Goal: Information Seeking & Learning: Compare options

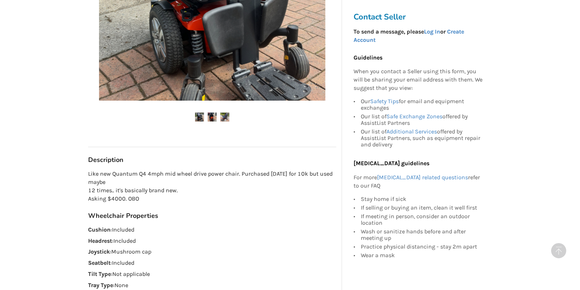
scroll to position [253, 0]
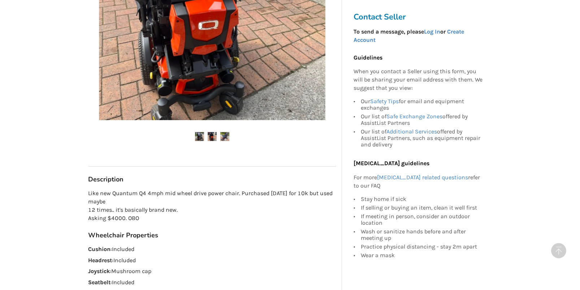
click at [211, 135] on img at bounding box center [212, 136] width 9 height 9
click at [228, 136] on img at bounding box center [224, 136] width 9 height 9
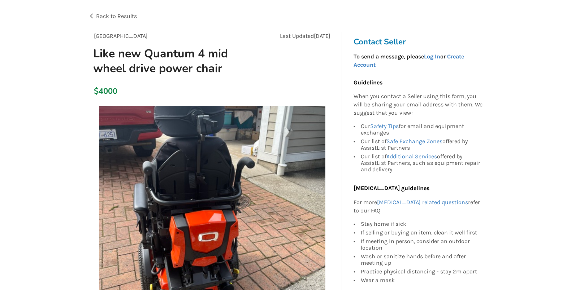
scroll to position [36, 0]
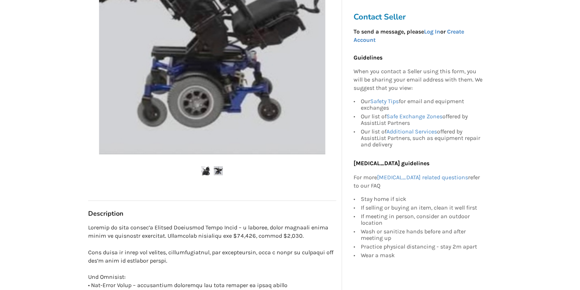
scroll to position [108, 0]
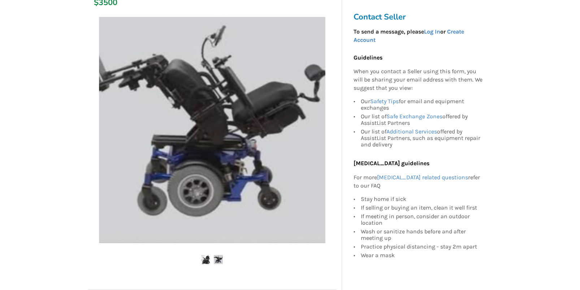
click at [204, 259] on img at bounding box center [205, 259] width 9 height 9
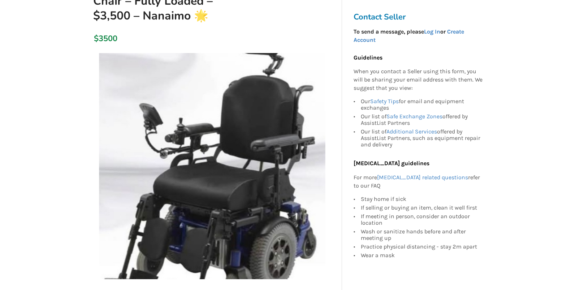
scroll to position [36, 0]
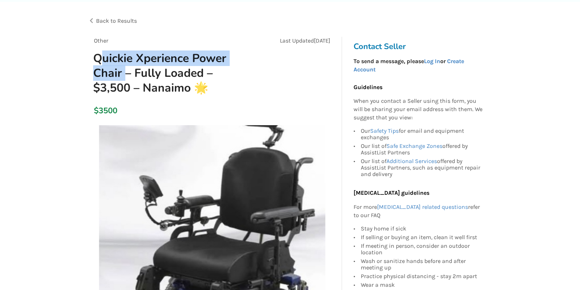
drag, startPoint x: 92, startPoint y: 60, endPoint x: 119, endPoint y: 70, distance: 28.4
click at [119, 70] on h1 "Quickie Xperience Power Chair – Fully Loaded – $3,500 – Nanaimo 🌟" at bounding box center [172, 73] width 171 height 44
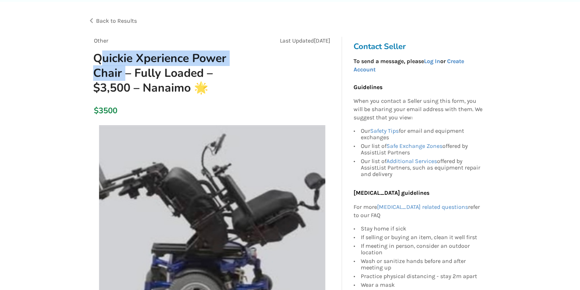
copy h1 "Quickie Xperience Power Chair"
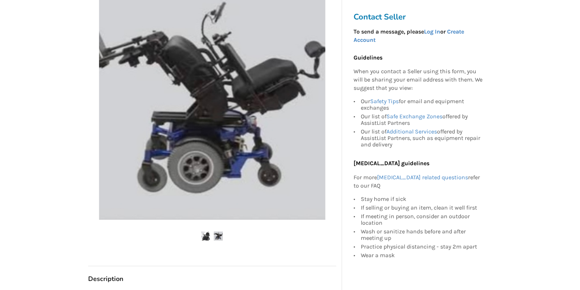
scroll to position [180, 0]
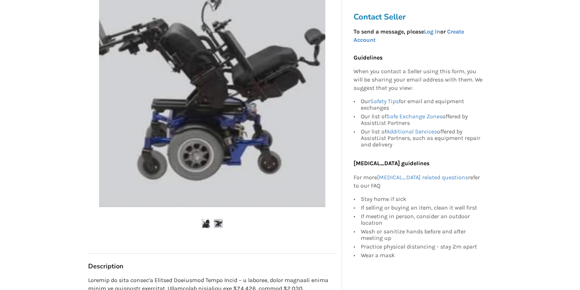
click at [205, 226] on img at bounding box center [205, 223] width 9 height 9
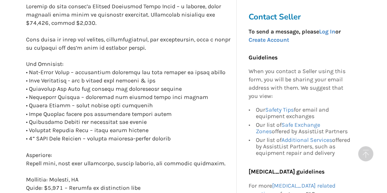
scroll to position [426, 0]
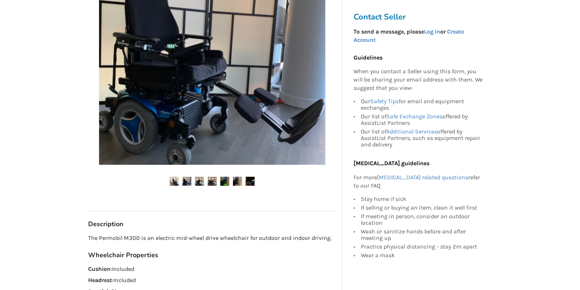
scroll to position [180, 0]
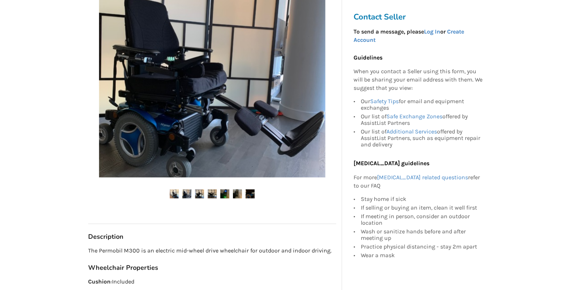
click at [187, 194] on img at bounding box center [186, 193] width 9 height 9
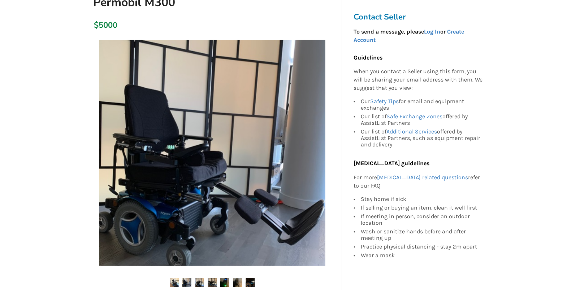
scroll to position [108, 0]
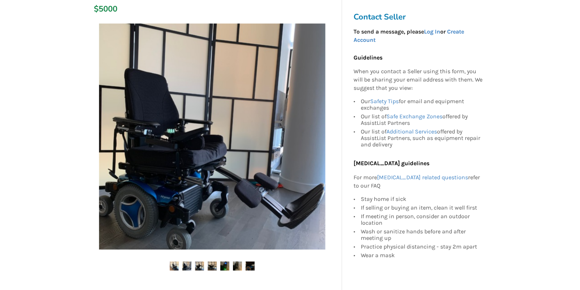
click at [202, 268] on img at bounding box center [199, 266] width 9 height 9
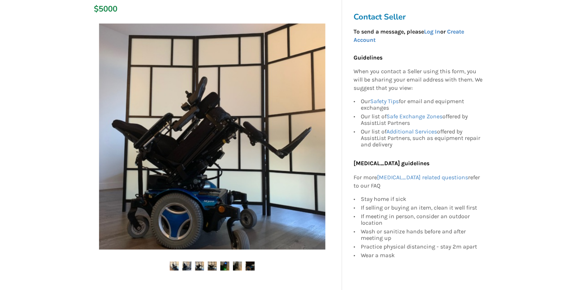
click at [223, 266] on img at bounding box center [224, 266] width 9 height 9
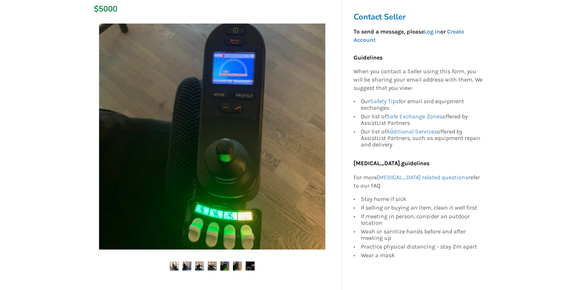
click at [250, 266] on img at bounding box center [249, 266] width 9 height 9
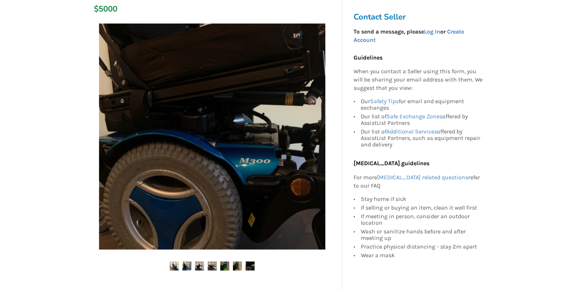
click at [240, 267] on img at bounding box center [237, 266] width 9 height 9
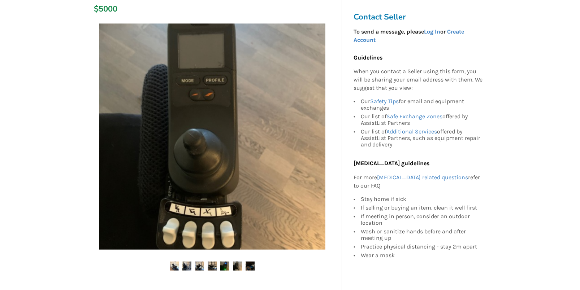
click at [231, 267] on ul at bounding box center [212, 267] width 248 height 10
click at [222, 264] on img at bounding box center [224, 266] width 9 height 9
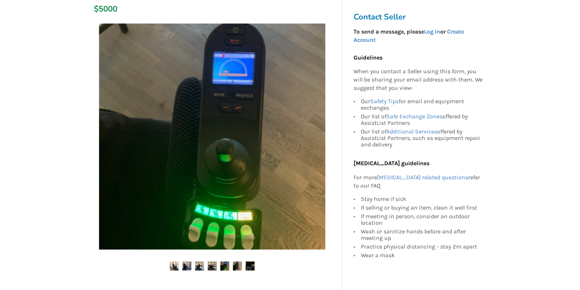
click at [214, 263] on img at bounding box center [212, 266] width 9 height 9
click at [209, 263] on img at bounding box center [212, 266] width 9 height 9
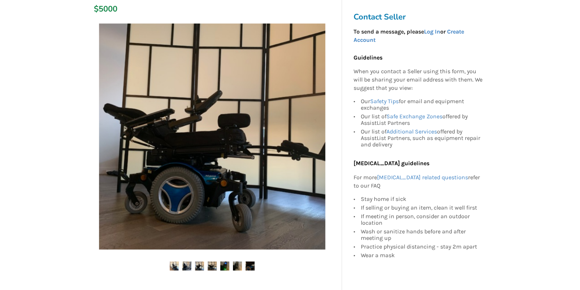
click at [202, 264] on img at bounding box center [199, 266] width 9 height 9
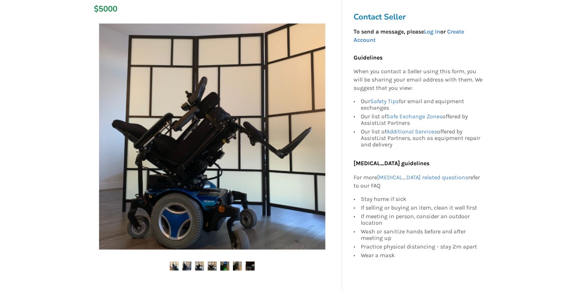
click at [187, 265] on img at bounding box center [186, 266] width 9 height 9
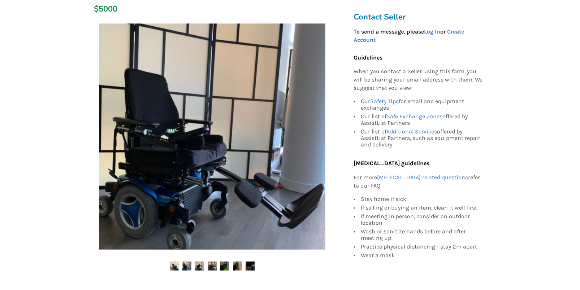
click at [173, 263] on img at bounding box center [174, 266] width 9 height 9
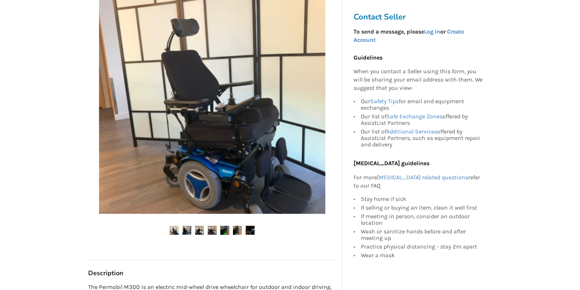
scroll to position [144, 0]
click at [174, 230] on img at bounding box center [174, 230] width 9 height 9
click at [185, 230] on img at bounding box center [186, 230] width 9 height 9
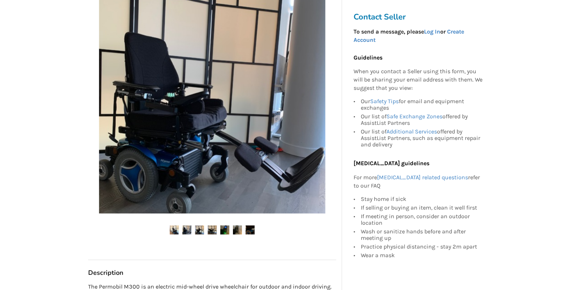
click at [203, 230] on img at bounding box center [199, 230] width 9 height 9
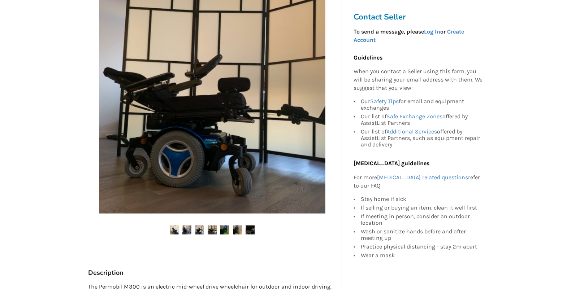
click at [229, 231] on img at bounding box center [224, 230] width 9 height 9
click at [235, 227] on img at bounding box center [237, 230] width 9 height 9
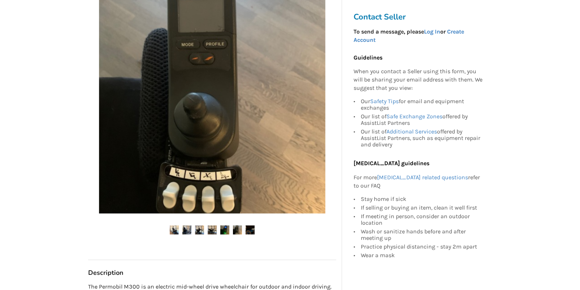
click at [174, 227] on img at bounding box center [174, 230] width 9 height 9
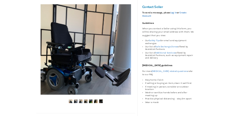
scroll to position [108, 0]
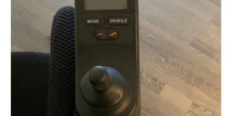
click at [219, 27] on img at bounding box center [116, 73] width 210 height 210
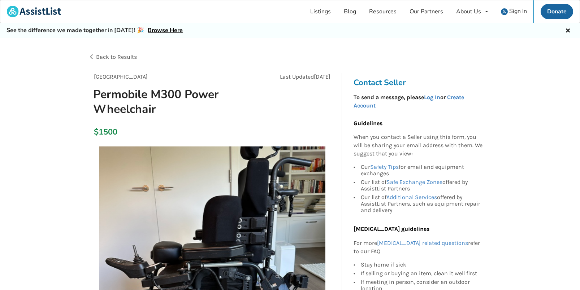
scroll to position [144, 0]
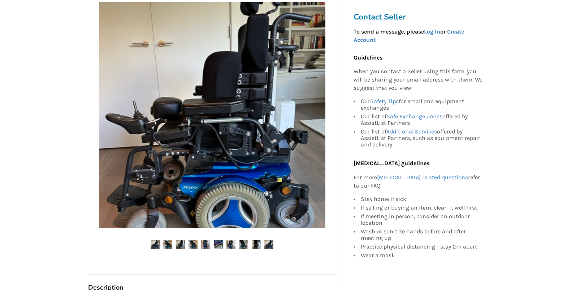
click at [157, 243] on img at bounding box center [154, 244] width 9 height 9
click at [171, 246] on img at bounding box center [167, 244] width 9 height 9
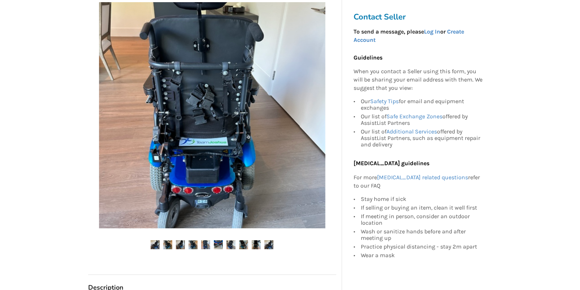
click at [230, 244] on img at bounding box center [230, 244] width 9 height 9
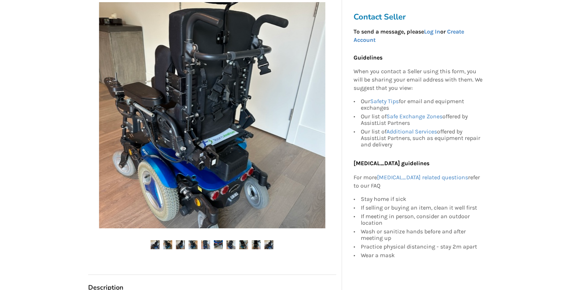
click at [258, 245] on img at bounding box center [256, 244] width 9 height 9
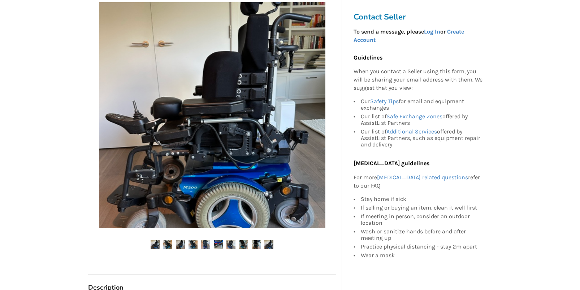
click at [266, 247] on img at bounding box center [268, 244] width 9 height 9
click at [269, 244] on img at bounding box center [268, 244] width 9 height 9
click at [199, 240] on div at bounding box center [212, 131] width 248 height 265
click at [202, 245] on img at bounding box center [205, 244] width 9 height 9
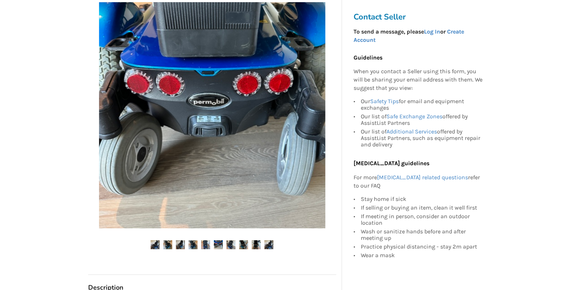
click at [153, 241] on img at bounding box center [154, 244] width 9 height 9
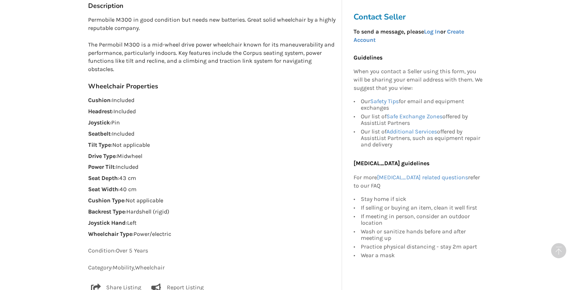
scroll to position [433, 0]
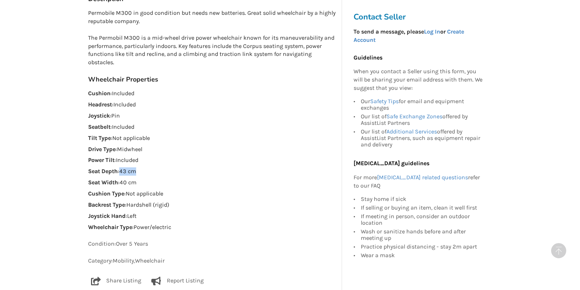
drag, startPoint x: 121, startPoint y: 172, endPoint x: 139, endPoint y: 173, distance: 18.0
click at [139, 173] on p "Seat Depth : 43 cm" at bounding box center [212, 171] width 248 height 8
copy p "43 cm"
click at [140, 183] on p "Seat Width : 40 cm" at bounding box center [212, 183] width 248 height 8
drag, startPoint x: 136, startPoint y: 184, endPoint x: 122, endPoint y: 184, distance: 14.8
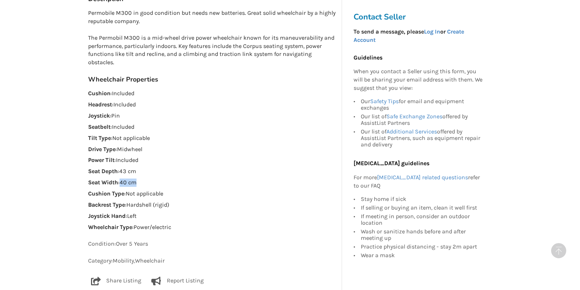
click at [122, 184] on p "Seat Width : 40 cm" at bounding box center [212, 183] width 248 height 8
copy p "40 cm"
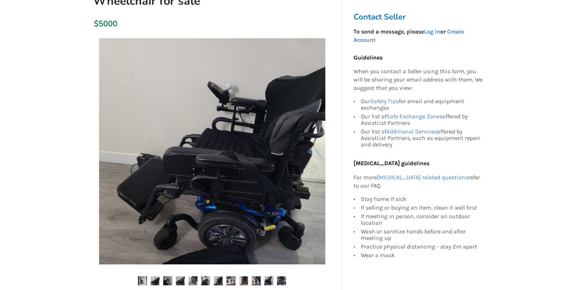
scroll to position [144, 0]
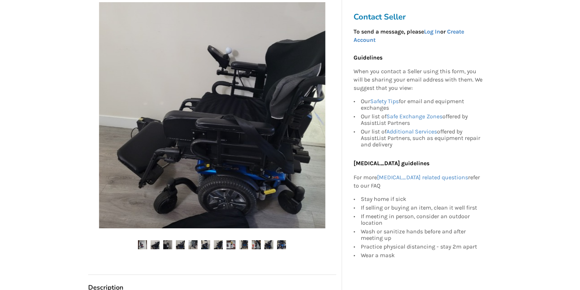
click at [153, 242] on img at bounding box center [154, 244] width 9 height 9
click at [169, 245] on img at bounding box center [167, 244] width 9 height 9
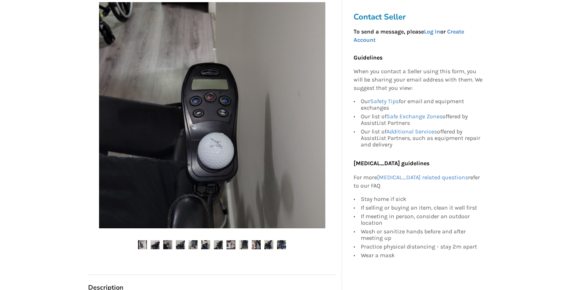
click at [190, 244] on img at bounding box center [192, 244] width 9 height 9
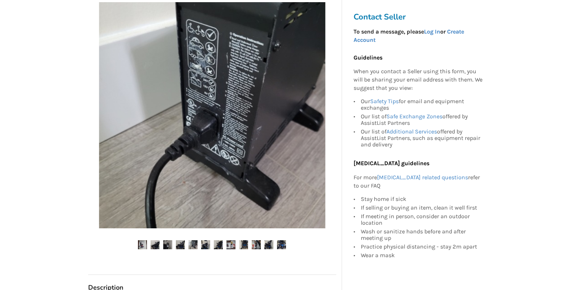
click at [204, 243] on img at bounding box center [205, 244] width 9 height 9
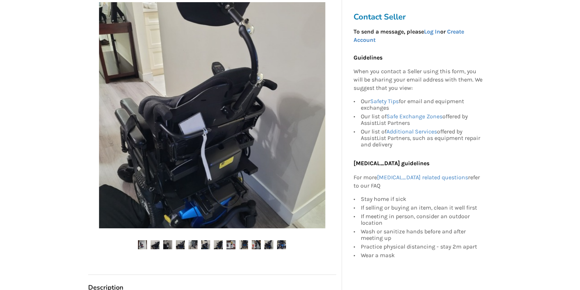
click at [223, 243] on img at bounding box center [218, 244] width 9 height 9
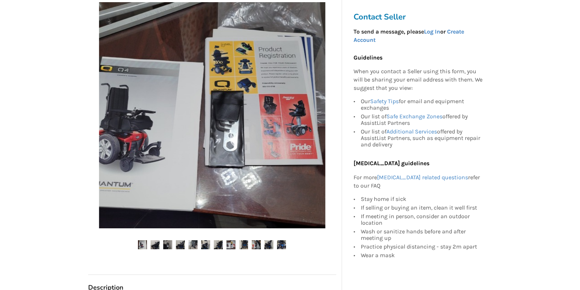
click at [258, 243] on img at bounding box center [256, 244] width 9 height 9
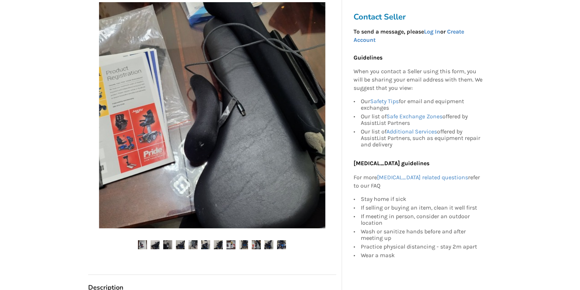
click at [267, 243] on img at bounding box center [268, 244] width 9 height 9
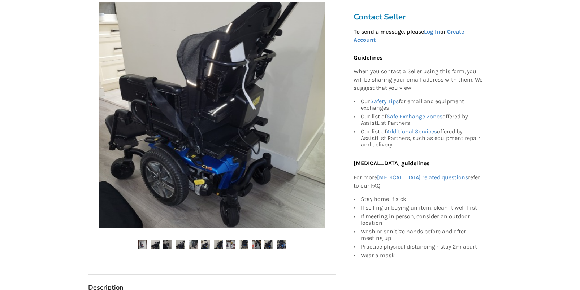
click at [275, 244] on ul at bounding box center [212, 245] width 248 height 10
click at [285, 244] on img at bounding box center [281, 244] width 9 height 9
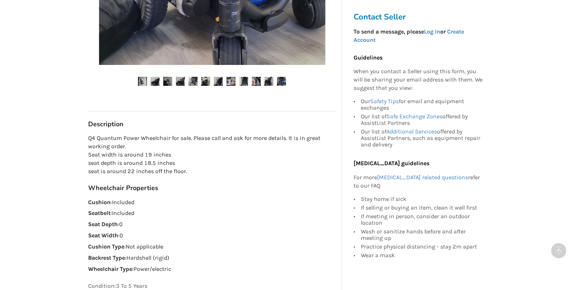
scroll to position [289, 0]
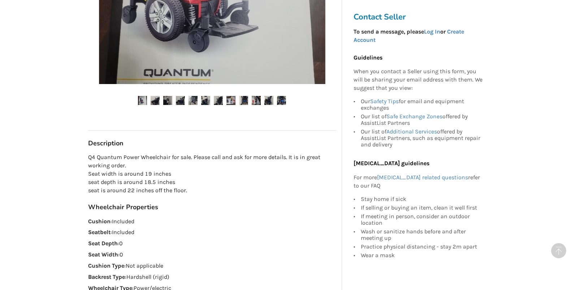
click at [143, 98] on img at bounding box center [142, 100] width 9 height 9
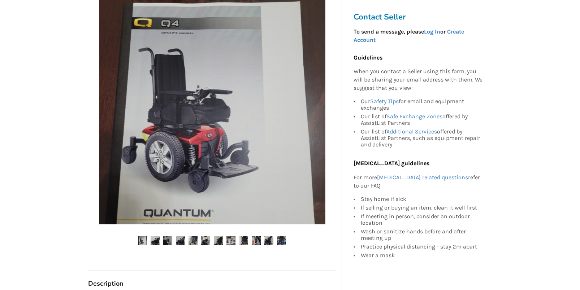
scroll to position [144, 0]
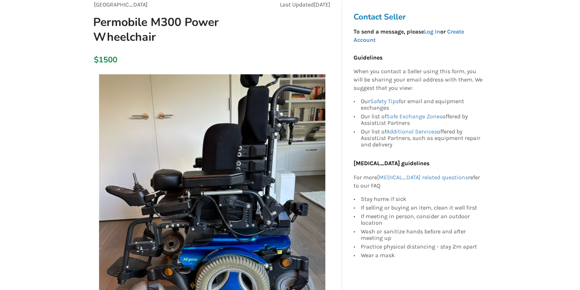
scroll to position [108, 0]
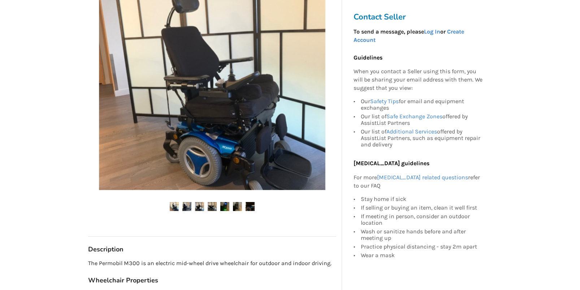
scroll to position [180, 0]
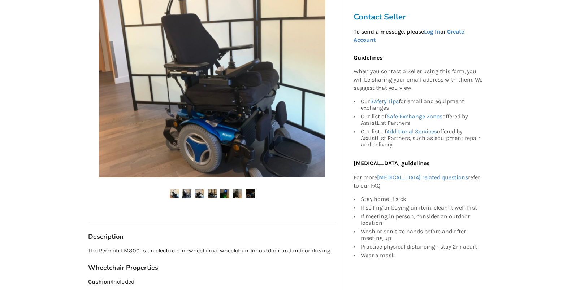
click at [210, 192] on img at bounding box center [212, 193] width 9 height 9
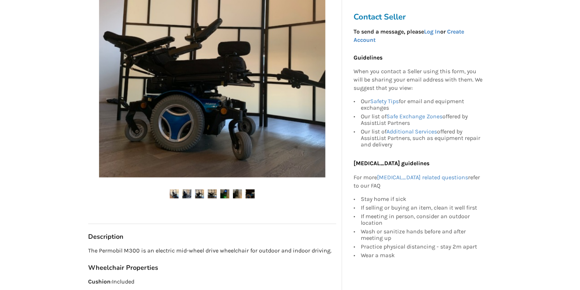
click at [233, 195] on img at bounding box center [237, 193] width 9 height 9
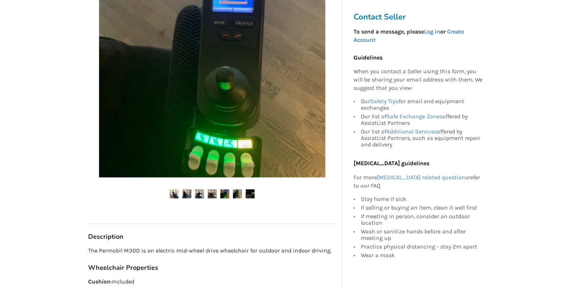
click at [235, 194] on img at bounding box center [237, 193] width 9 height 9
click at [222, 192] on img at bounding box center [224, 193] width 9 height 9
click at [248, 193] on img at bounding box center [249, 193] width 9 height 9
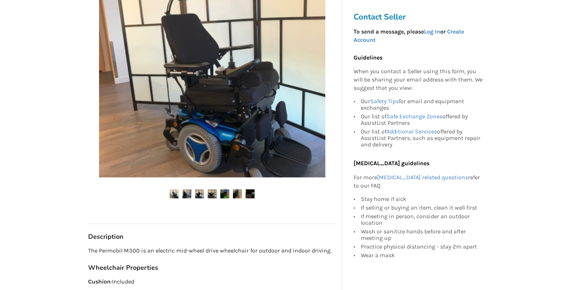
click at [170, 192] on img at bounding box center [174, 193] width 9 height 9
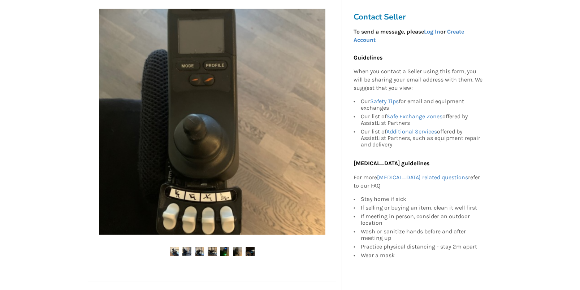
scroll to position [144, 0]
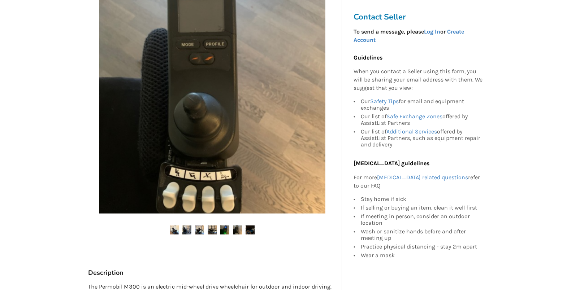
click at [171, 226] on img at bounding box center [174, 230] width 9 height 9
click at [194, 231] on ul at bounding box center [212, 231] width 248 height 10
click at [215, 233] on img at bounding box center [212, 230] width 9 height 9
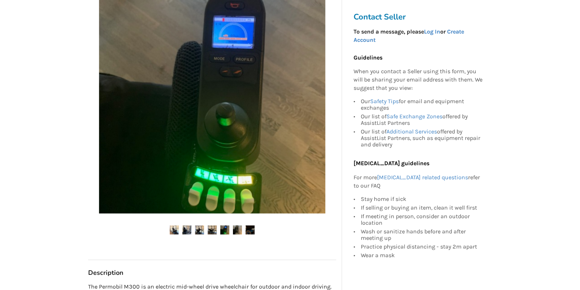
click at [249, 232] on img at bounding box center [249, 230] width 9 height 9
click at [246, 226] on img at bounding box center [249, 230] width 9 height 9
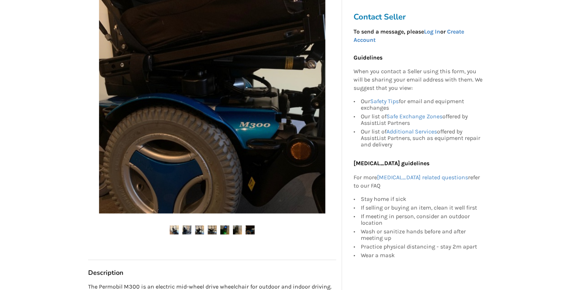
click at [174, 228] on img at bounding box center [174, 230] width 9 height 9
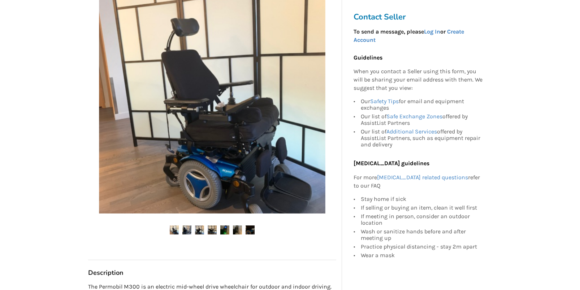
click at [237, 137] on img at bounding box center [212, 100] width 226 height 226
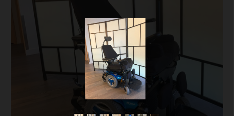
scroll to position [16, 0]
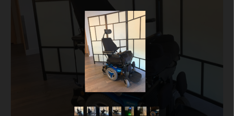
click at [90, 114] on img at bounding box center [91, 110] width 9 height 9
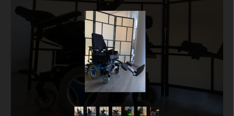
click at [139, 108] on img at bounding box center [142, 110] width 9 height 9
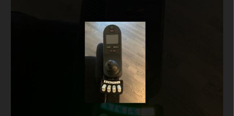
scroll to position [0, 0]
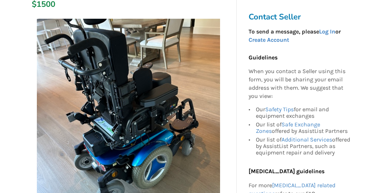
scroll to position [135, 0]
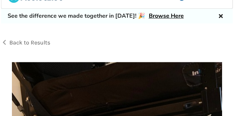
scroll to position [12, 0]
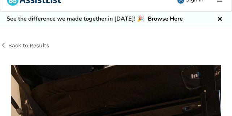
drag, startPoint x: 195, startPoint y: 77, endPoint x: 162, endPoint y: 79, distance: 33.3
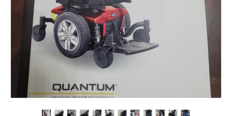
scroll to position [202, 0]
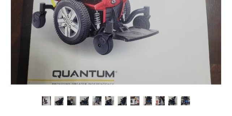
click at [149, 100] on img at bounding box center [147, 100] width 9 height 9
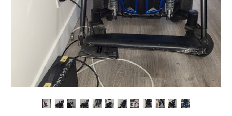
scroll to position [217, 0]
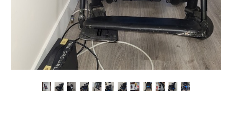
click at [61, 85] on img at bounding box center [58, 86] width 9 height 9
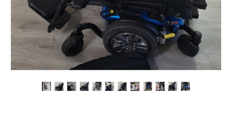
click at [71, 86] on img at bounding box center [71, 86] width 9 height 9
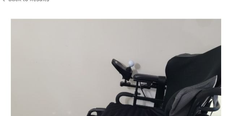
scroll to position [0, 0]
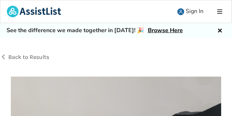
click at [25, 57] on span "Back to Results" at bounding box center [28, 56] width 41 height 7
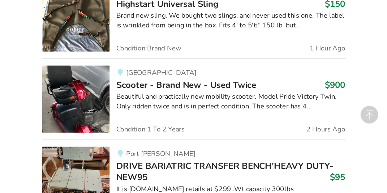
scroll to position [27, 0]
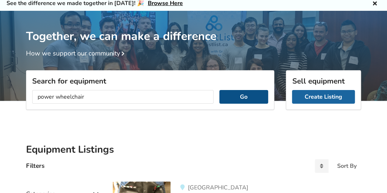
click at [231, 99] on button "Go" at bounding box center [243, 97] width 49 height 14
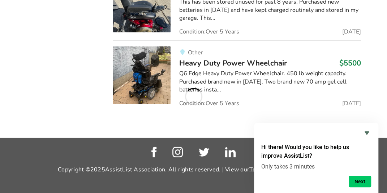
scroll to position [877, 0]
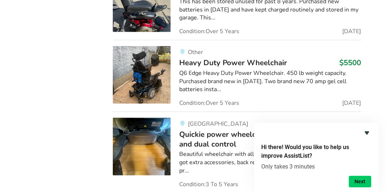
click at [231, 115] on icon "Hide survey" at bounding box center [366, 133] width 4 height 3
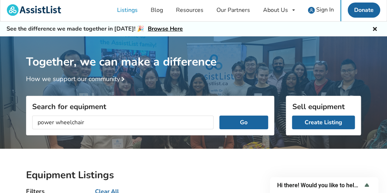
scroll to position [0, 0]
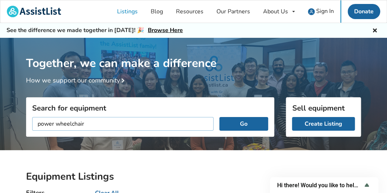
click at [101, 115] on input "power wheelchair" at bounding box center [122, 124] width 181 height 14
type input "power wheelchair permobil"
click at [231, 115] on button "Go" at bounding box center [243, 124] width 49 height 14
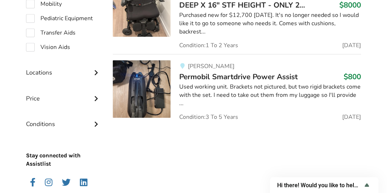
scroll to position [254, 0]
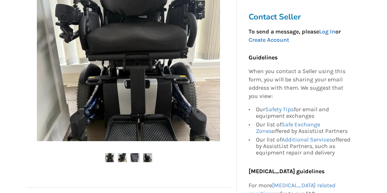
scroll to position [217, 0]
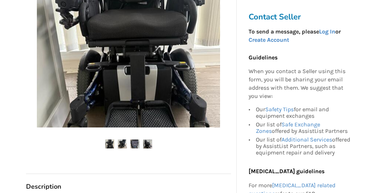
click at [119, 142] on img at bounding box center [122, 144] width 9 height 9
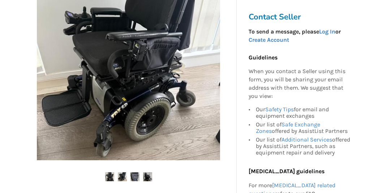
scroll to position [192, 0]
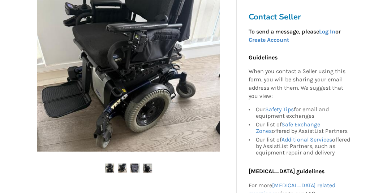
click at [112, 168] on img at bounding box center [109, 168] width 9 height 9
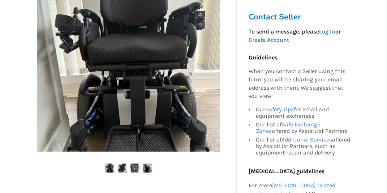
click at [150, 166] on img at bounding box center [147, 168] width 9 height 9
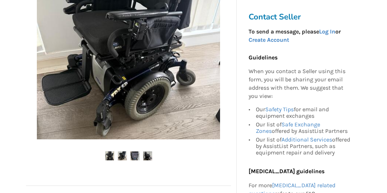
scroll to position [217, 0]
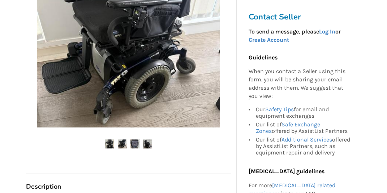
click at [110, 142] on img at bounding box center [109, 144] width 9 height 9
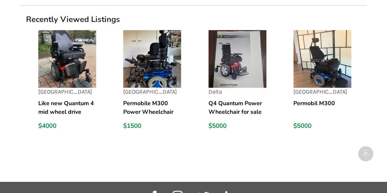
scroll to position [818, 0]
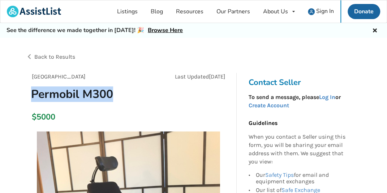
drag, startPoint x: 114, startPoint y: 92, endPoint x: 30, endPoint y: 92, distance: 84.1
click at [30, 92] on h1 "Permobil M300" at bounding box center [95, 94] width 141 height 15
copy h1 "Permobil M300"
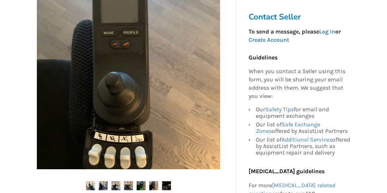
scroll to position [168, 0]
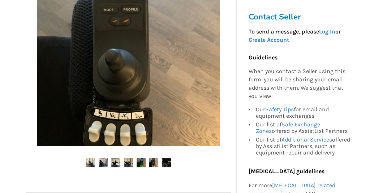
click at [92, 161] on img at bounding box center [90, 162] width 9 height 9
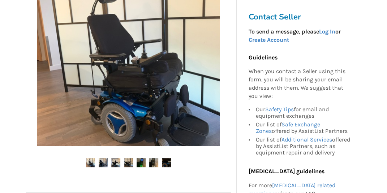
scroll to position [144, 0]
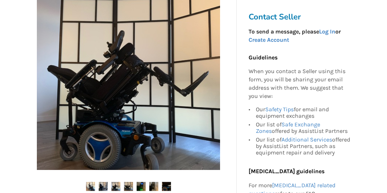
click at [136, 185] on ul at bounding box center [128, 187] width 205 height 10
click at [139, 185] on img at bounding box center [140, 186] width 9 height 9
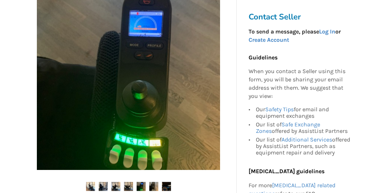
click at [150, 186] on img at bounding box center [153, 186] width 9 height 9
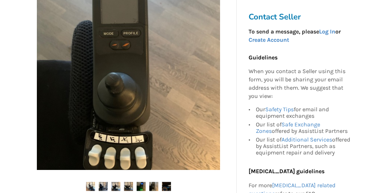
click at [103, 184] on img at bounding box center [103, 186] width 9 height 9
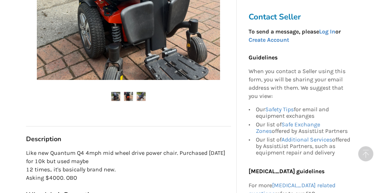
scroll to position [240, 0]
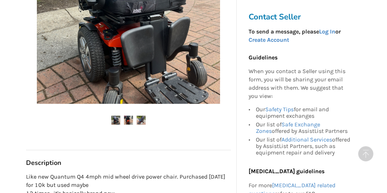
click at [115, 121] on img at bounding box center [115, 120] width 9 height 9
click at [128, 122] on img at bounding box center [128, 120] width 9 height 9
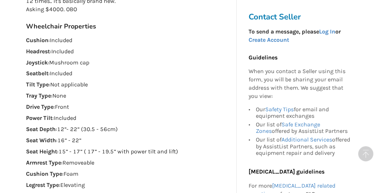
scroll to position [409, 0]
